Goal: Navigation & Orientation: Find specific page/section

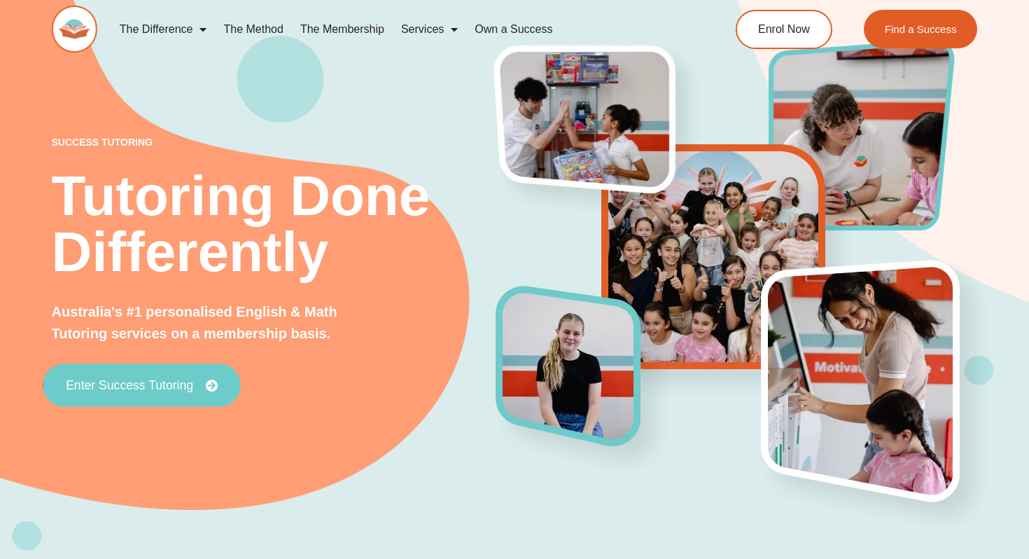
click at [186, 379] on span "Enter Success Tutoring" at bounding box center [129, 385] width 127 height 13
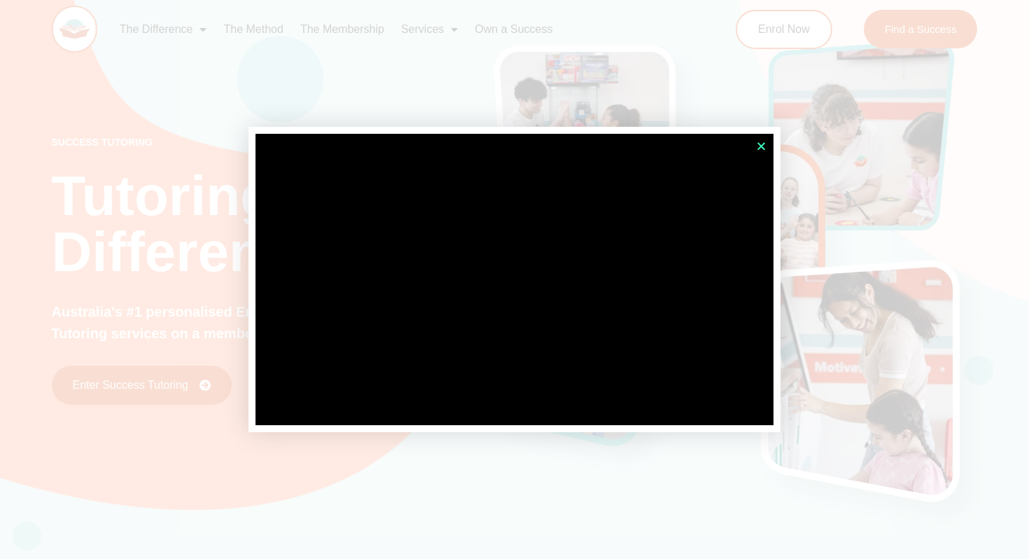
click at [759, 143] on icon "Close" at bounding box center [761, 146] width 10 height 10
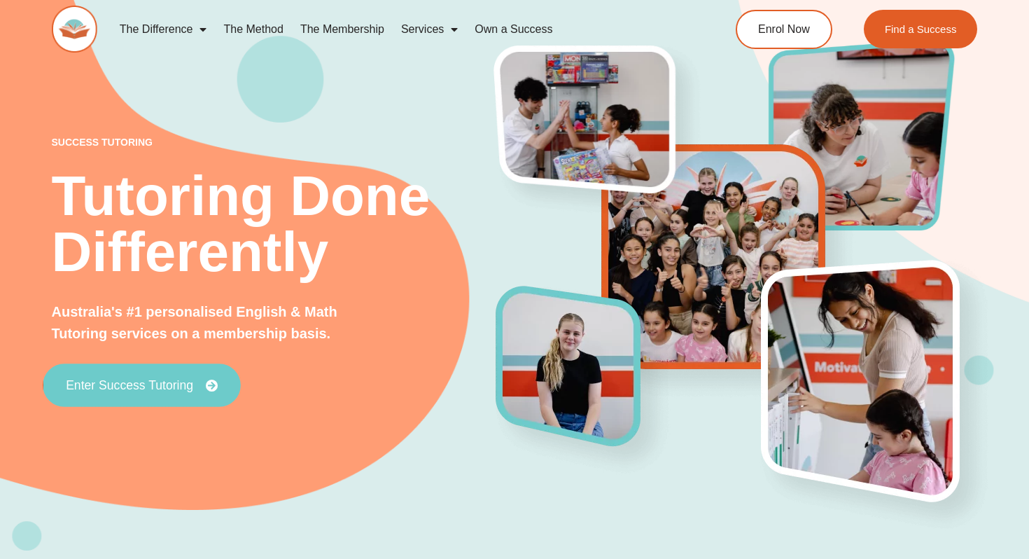
click at [176, 377] on link "Enter Success Tutoring" at bounding box center [142, 384] width 198 height 43
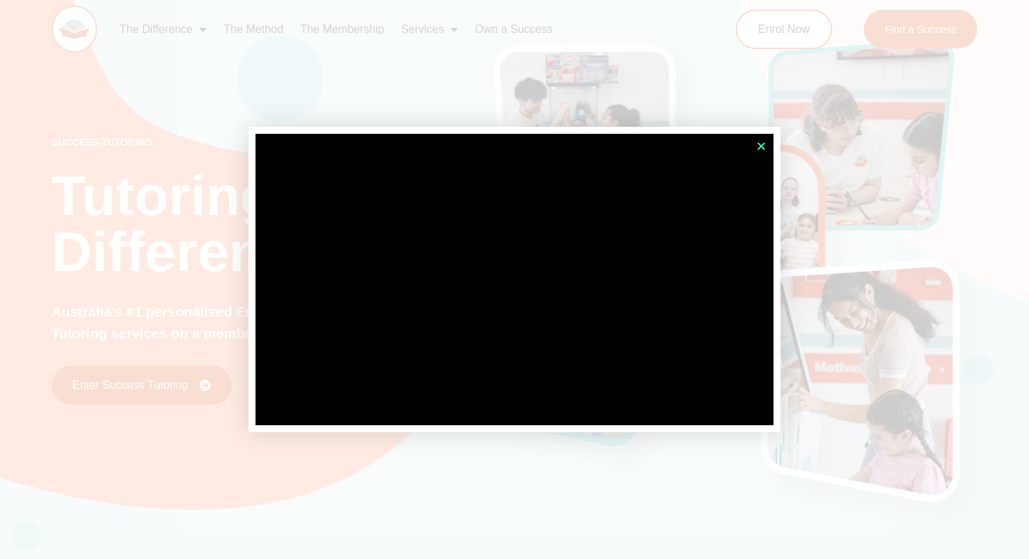
click at [763, 146] on icon "Close" at bounding box center [761, 146] width 10 height 10
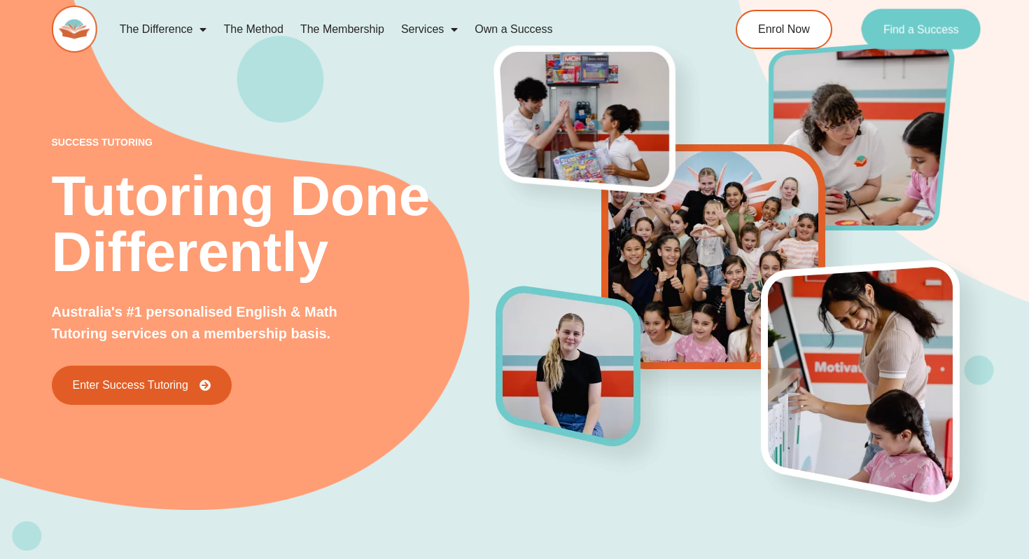
click at [902, 29] on span "Find a Success" at bounding box center [921, 29] width 76 height 11
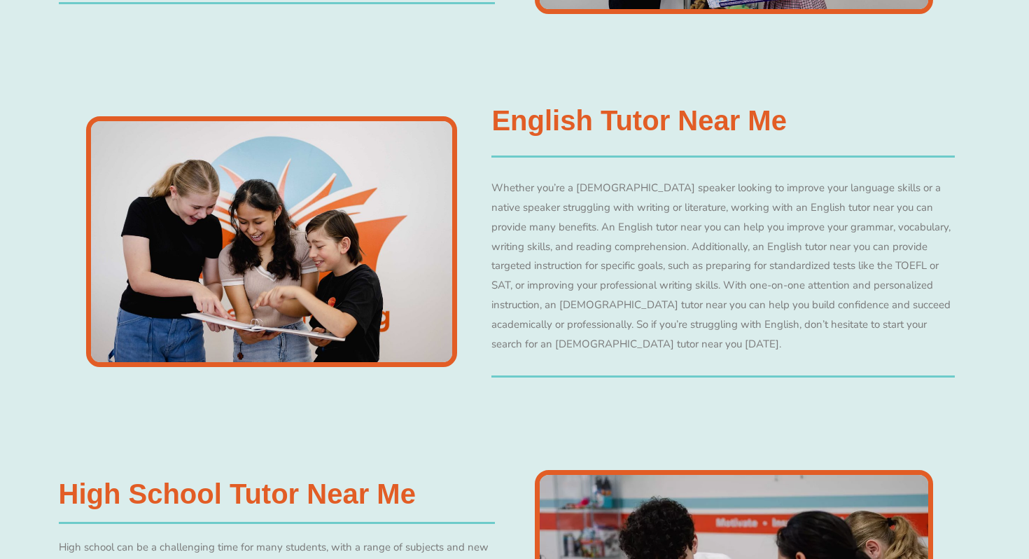
scroll to position [2546, 0]
